Goal: Navigation & Orientation: Locate item on page

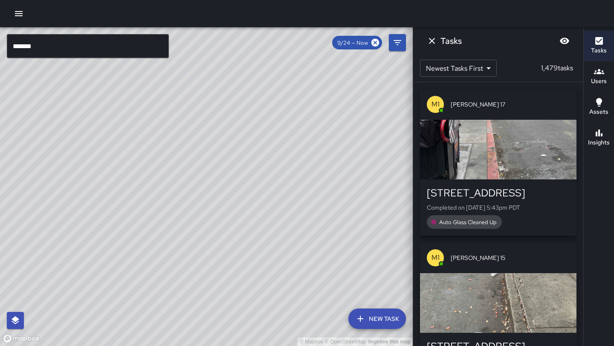
drag, startPoint x: 129, startPoint y: 236, endPoint x: 221, endPoint y: 139, distance: 133.9
click at [221, 139] on div "© Mapbox © OpenStreetMap Improve this map" at bounding box center [206, 186] width 413 height 319
drag, startPoint x: 278, startPoint y: 105, endPoint x: 182, endPoint y: 252, distance: 174.8
click at [182, 252] on div "© Mapbox © OpenStreetMap Improve this map" at bounding box center [206, 186] width 413 height 319
drag, startPoint x: 259, startPoint y: 138, endPoint x: 217, endPoint y: 253, distance: 122.9
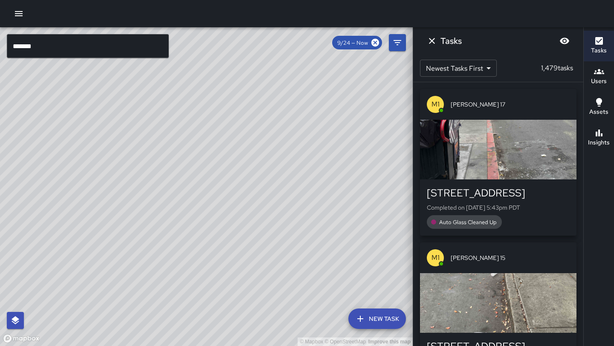
click at [217, 253] on div "© Mapbox © OpenStreetMap Improve this map" at bounding box center [206, 186] width 413 height 319
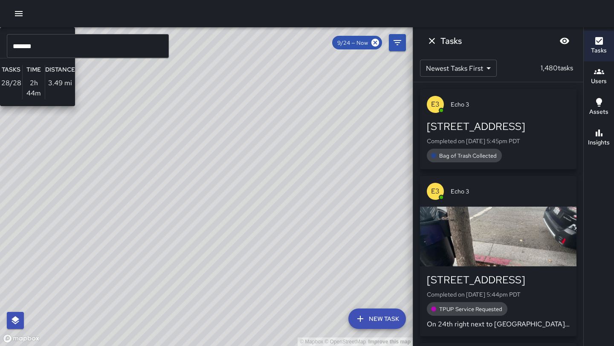
click at [231, 39] on div "© Mapbox © OpenStreetMap Improve this map E4 Echo 4 Supervisor Tasks 28 / 28 Ti…" at bounding box center [206, 186] width 413 height 319
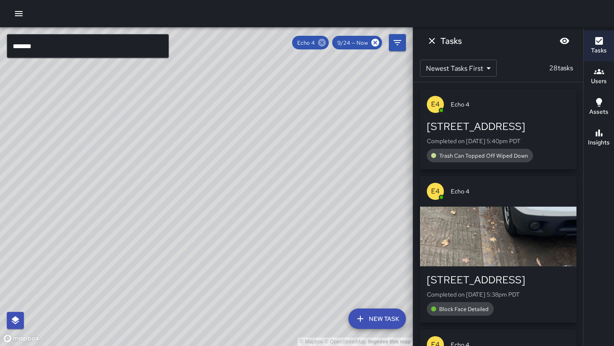
click at [323, 41] on icon at bounding box center [322, 43] width 8 height 8
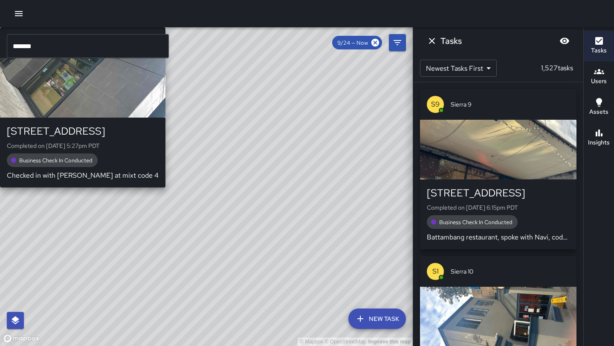
drag, startPoint x: 156, startPoint y: 174, endPoint x: 289, endPoint y: 69, distance: 169.9
click at [289, 69] on div "© Mapbox © OpenStreetMap Improve this map S1 Sierra [GEOGRAPHIC_DATA][STREET_AD…" at bounding box center [206, 186] width 413 height 319
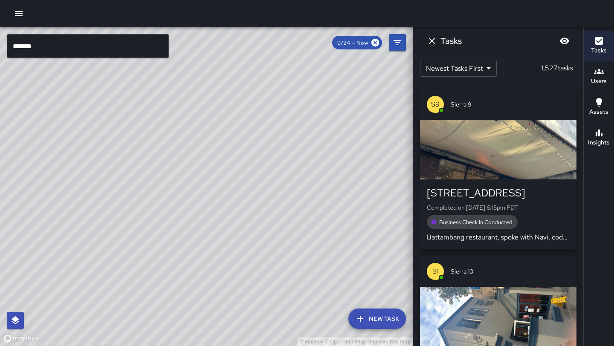
drag, startPoint x: 214, startPoint y: 255, endPoint x: 291, endPoint y: 54, distance: 215.5
click at [291, 54] on div "© Mapbox © OpenStreetMap Improve this map" at bounding box center [206, 186] width 413 height 319
drag, startPoint x: 153, startPoint y: 189, endPoint x: 182, endPoint y: 60, distance: 132.3
click at [182, 60] on div "© Mapbox © OpenStreetMap Improve this map" at bounding box center [206, 186] width 413 height 319
drag, startPoint x: 278, startPoint y: 95, endPoint x: 132, endPoint y: 236, distance: 203.8
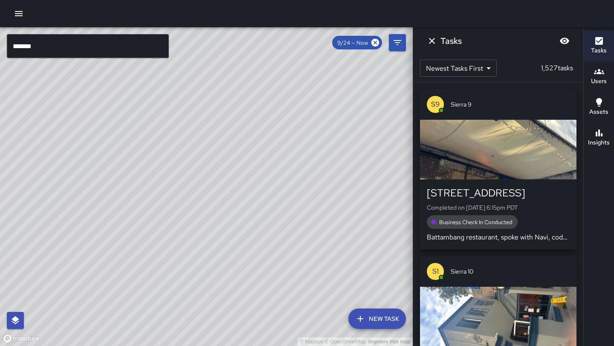
click at [132, 236] on div "© Mapbox © OpenStreetMap Improve this map" at bounding box center [206, 186] width 413 height 319
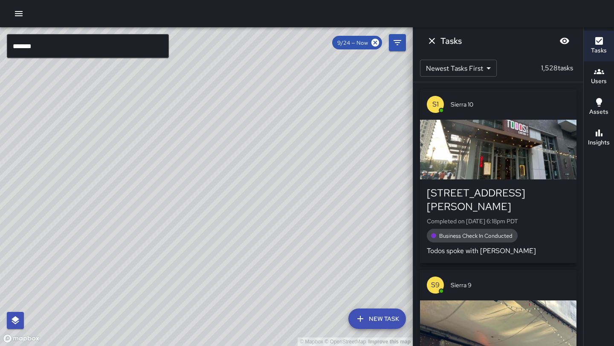
drag, startPoint x: 263, startPoint y: 88, endPoint x: 249, endPoint y: 239, distance: 151.9
click at [249, 239] on div "© Mapbox © OpenStreetMap Improve this map" at bounding box center [206, 186] width 413 height 319
drag, startPoint x: 239, startPoint y: 153, endPoint x: 294, endPoint y: 150, distance: 55.1
click at [294, 150] on div "© Mapbox © OpenStreetMap Improve this map" at bounding box center [206, 186] width 413 height 319
